Goal: Information Seeking & Learning: Learn about a topic

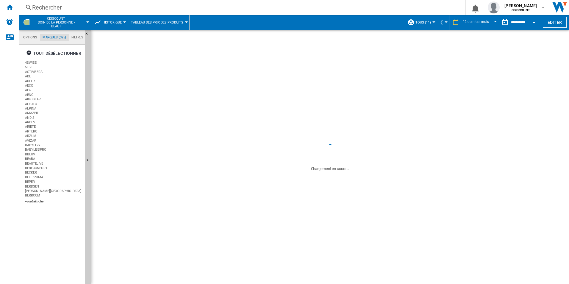
click at [38, 235] on div "+Tout afficher" at bounding box center [53, 237] width 57 height 4
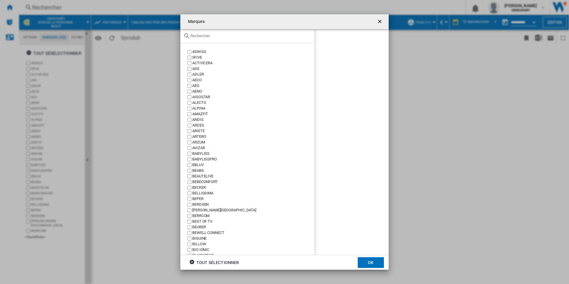
click at [222, 36] on input "Marques 4SWISS ..." at bounding box center [251, 36] width 121 height 4
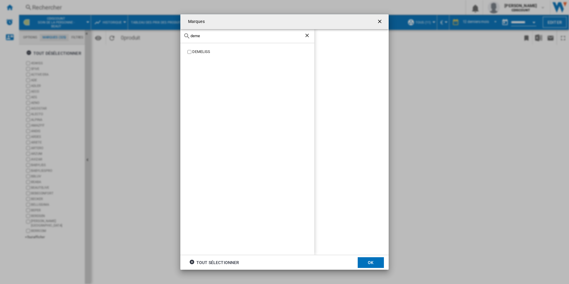
type input "deme"
click at [200, 47] on div "DEMELISS" at bounding box center [247, 149] width 134 height 212
click at [202, 51] on div "DEMELISS" at bounding box center [253, 52] width 122 height 6
click at [380, 262] on button "OK" at bounding box center [371, 262] width 26 height 11
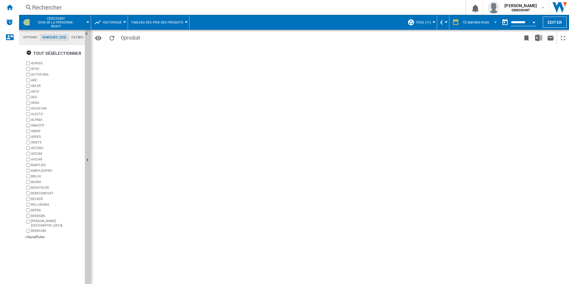
click at [468, 22] on div "12 derniers mois" at bounding box center [476, 22] width 26 height 4
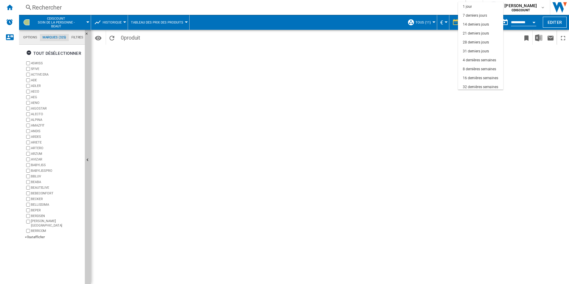
scroll to position [38, 0]
click at [205, 114] on md-backdrop at bounding box center [284, 142] width 569 height 284
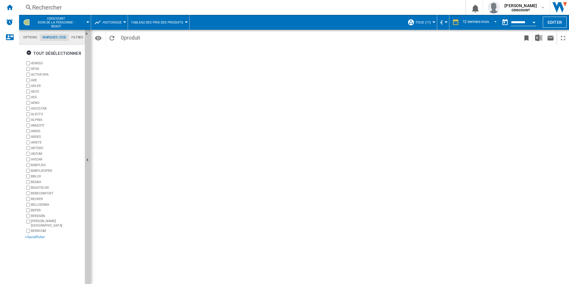
click at [32, 235] on div "+Tout afficher" at bounding box center [53, 237] width 57 height 4
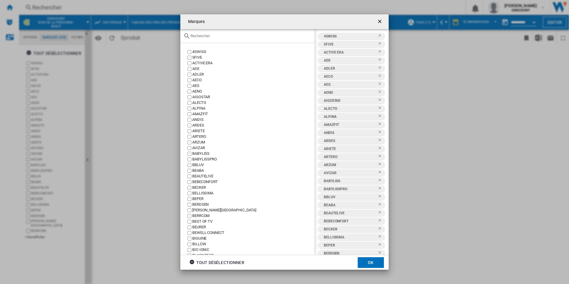
click at [218, 37] on input "Marques 4SWISS ..." at bounding box center [251, 36] width 121 height 4
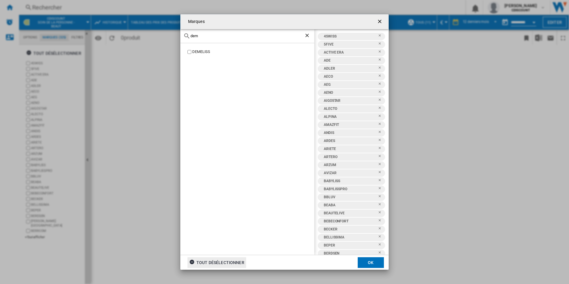
type input "dem"
click at [206, 264] on div "tout désélectionner" at bounding box center [216, 262] width 55 height 11
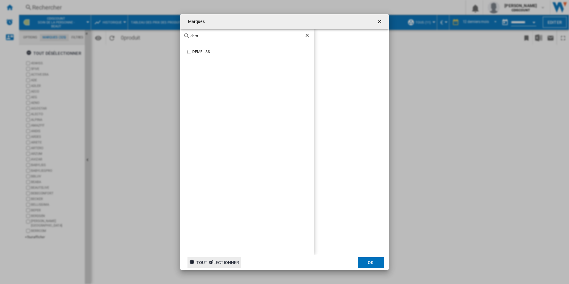
click at [196, 53] on div "DEMELISS" at bounding box center [253, 52] width 122 height 6
click at [372, 270] on div "Marques dem DEMELISS DEMELISS tout sélectionner OK" at bounding box center [284, 142] width 569 height 284
click at [372, 267] on button "OK" at bounding box center [371, 262] width 26 height 11
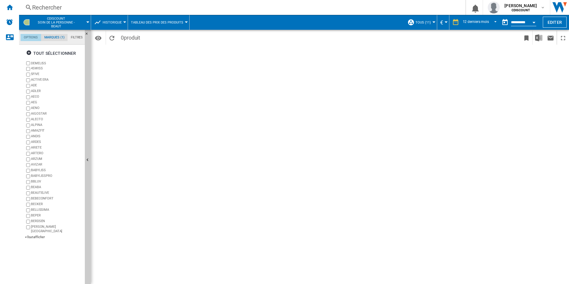
click at [29, 40] on md-tab-item "Options" at bounding box center [31, 37] width 21 height 7
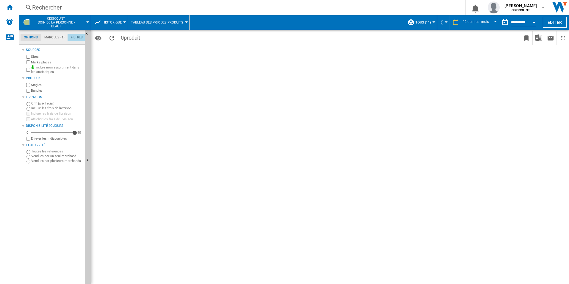
click at [77, 36] on md-tab-item "Filtres" at bounding box center [77, 37] width 18 height 7
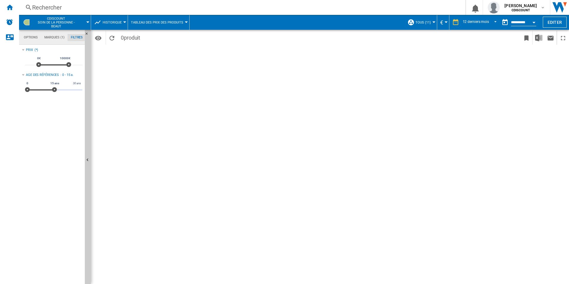
click at [47, 30] on md-tabs-canvas "Options Marques (1) Filtres Options Marques (1) Filtres" at bounding box center [54, 37] width 71 height 15
click at [52, 36] on md-tab-item "Marques (1)" at bounding box center [54, 37] width 26 height 7
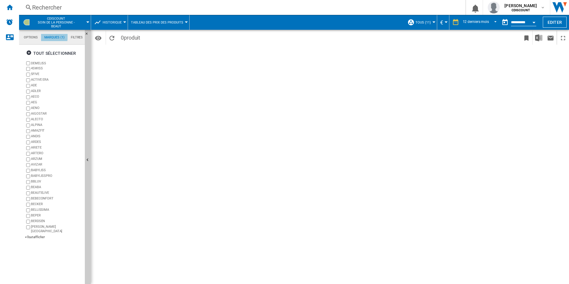
scroll to position [23, 0]
click at [30, 39] on md-tab-item "Options" at bounding box center [31, 37] width 21 height 7
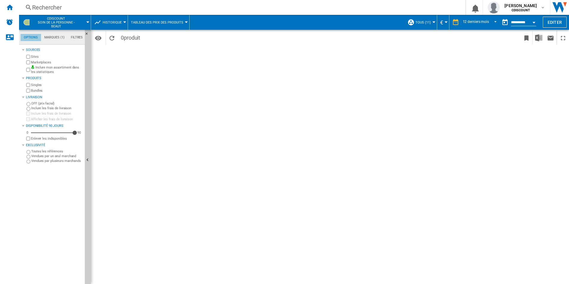
scroll to position [7, 0]
click at [518, 23] on input "**********" at bounding box center [523, 23] width 25 height 5
click at [56, 37] on md-tab-item "Marques (1)" at bounding box center [54, 37] width 26 height 7
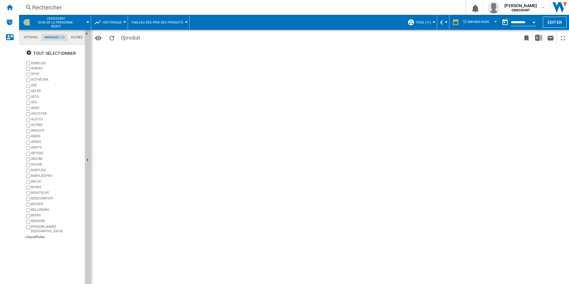
click at [532, 21] on button "Open calendar" at bounding box center [534, 21] width 11 height 11
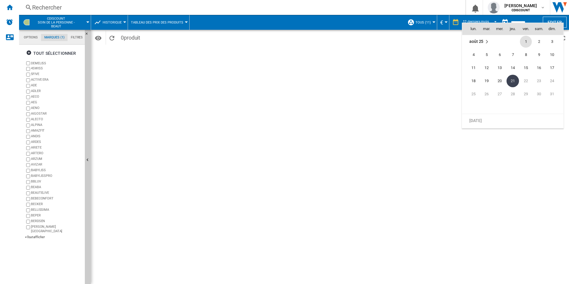
click at [528, 42] on span "1" at bounding box center [526, 42] width 12 height 12
type input "**********"
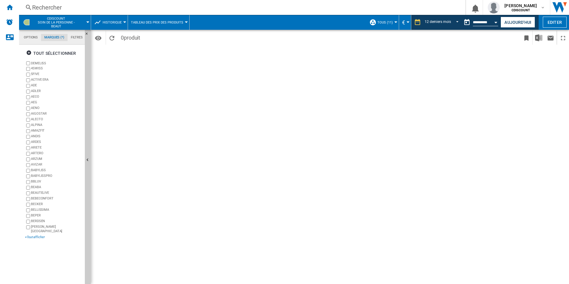
click at [32, 235] on div "+Tout afficher" at bounding box center [53, 237] width 57 height 4
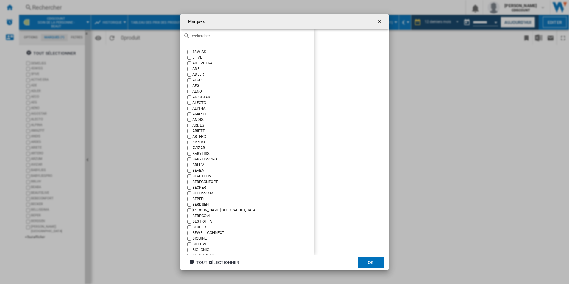
click at [217, 37] on input "Marques 4SWISS ..." at bounding box center [251, 36] width 121 height 4
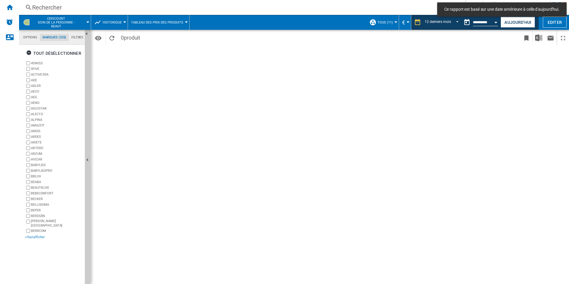
click at [35, 235] on div "+Tout afficher" at bounding box center [53, 237] width 57 height 4
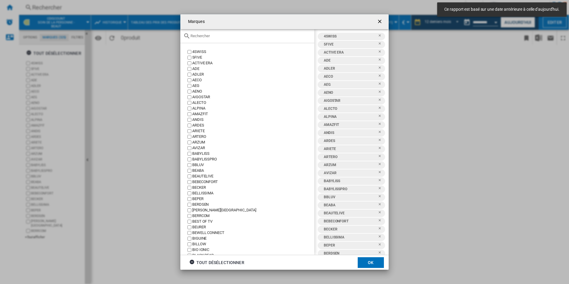
click at [209, 36] on input "Marques 4SWISS ..." at bounding box center [251, 36] width 121 height 4
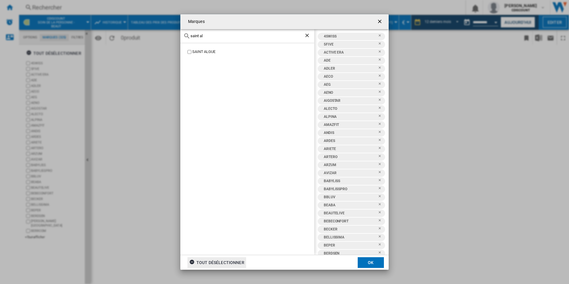
type input "saint al"
click at [213, 264] on div "tout désélectionner" at bounding box center [216, 262] width 55 height 11
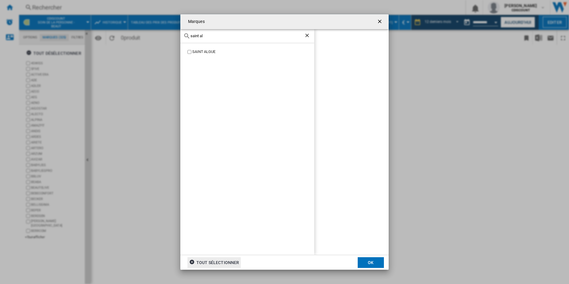
click at [195, 51] on div "SAINT ALGUE" at bounding box center [253, 52] width 122 height 6
click at [361, 266] on button "OK" at bounding box center [371, 262] width 26 height 11
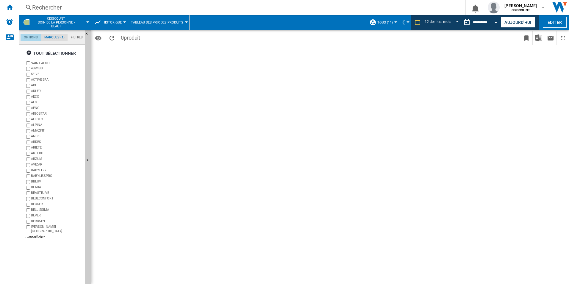
click at [31, 40] on md-tab-item "Options" at bounding box center [31, 37] width 21 height 7
